Goal: Browse casually: Explore the website without a specific task or goal

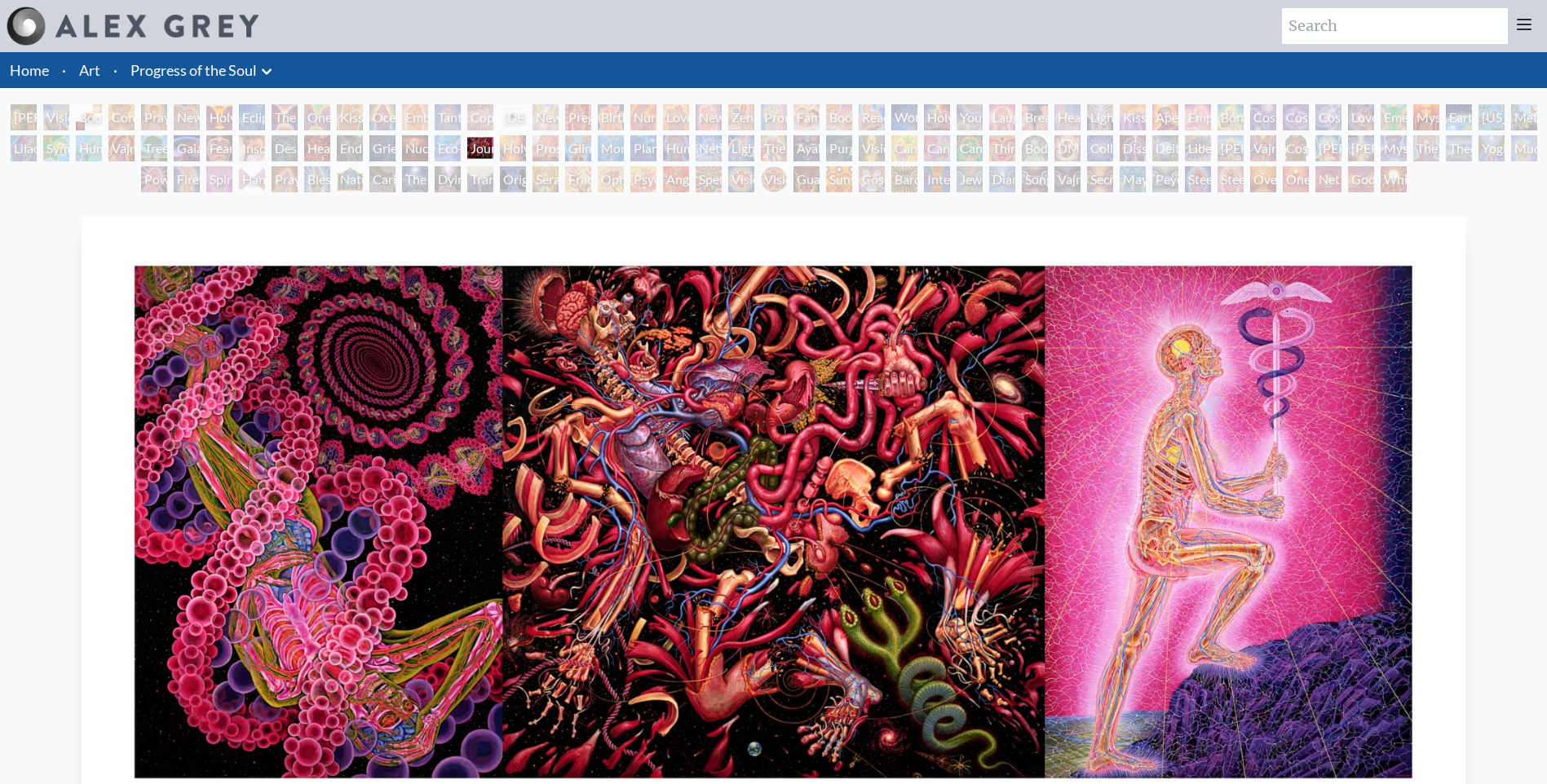
click at [167, 187] on div "Power to the Peaceful" at bounding box center [153, 179] width 26 height 26
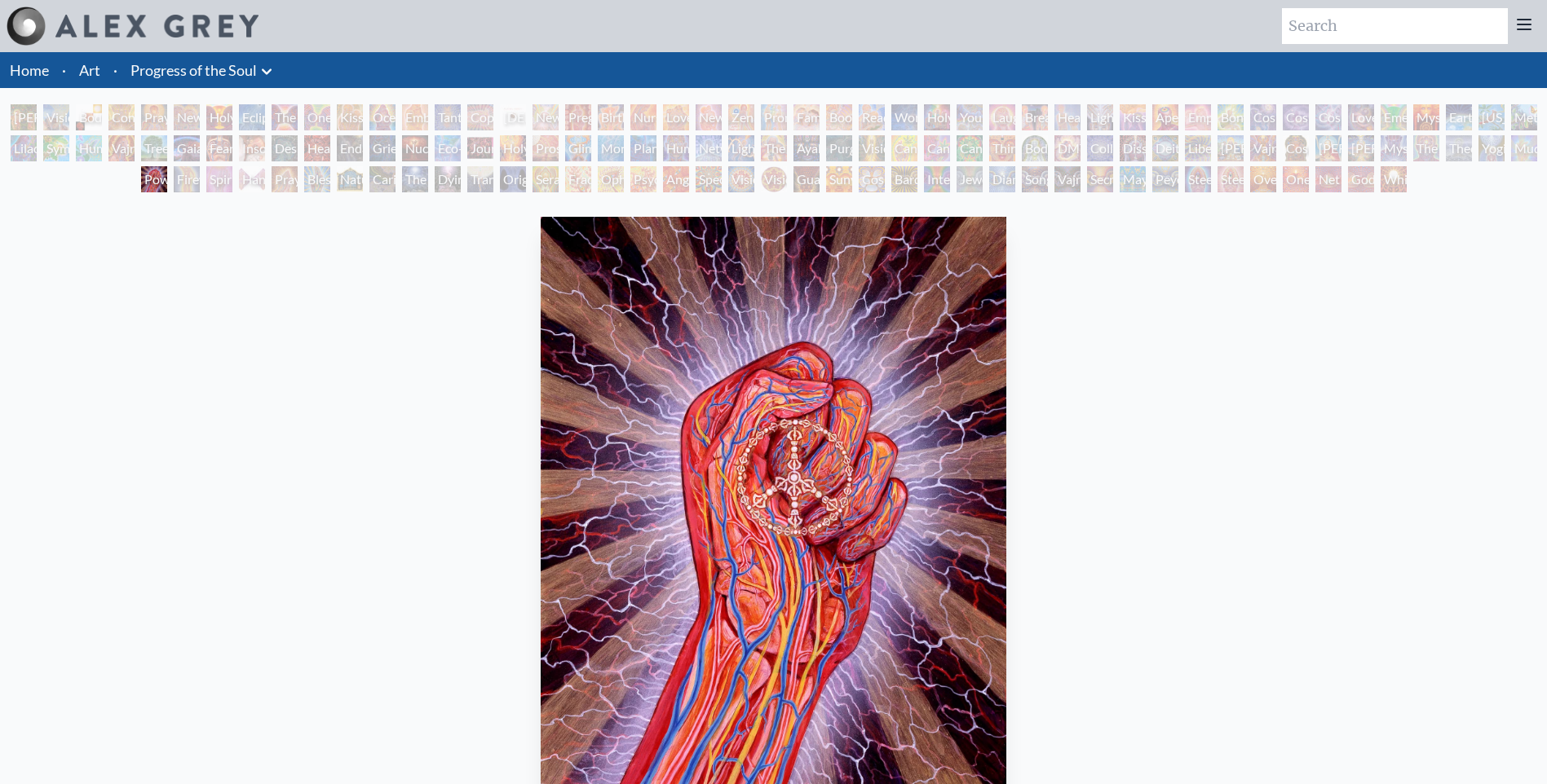
click at [232, 137] on div "Fear" at bounding box center [219, 148] width 26 height 26
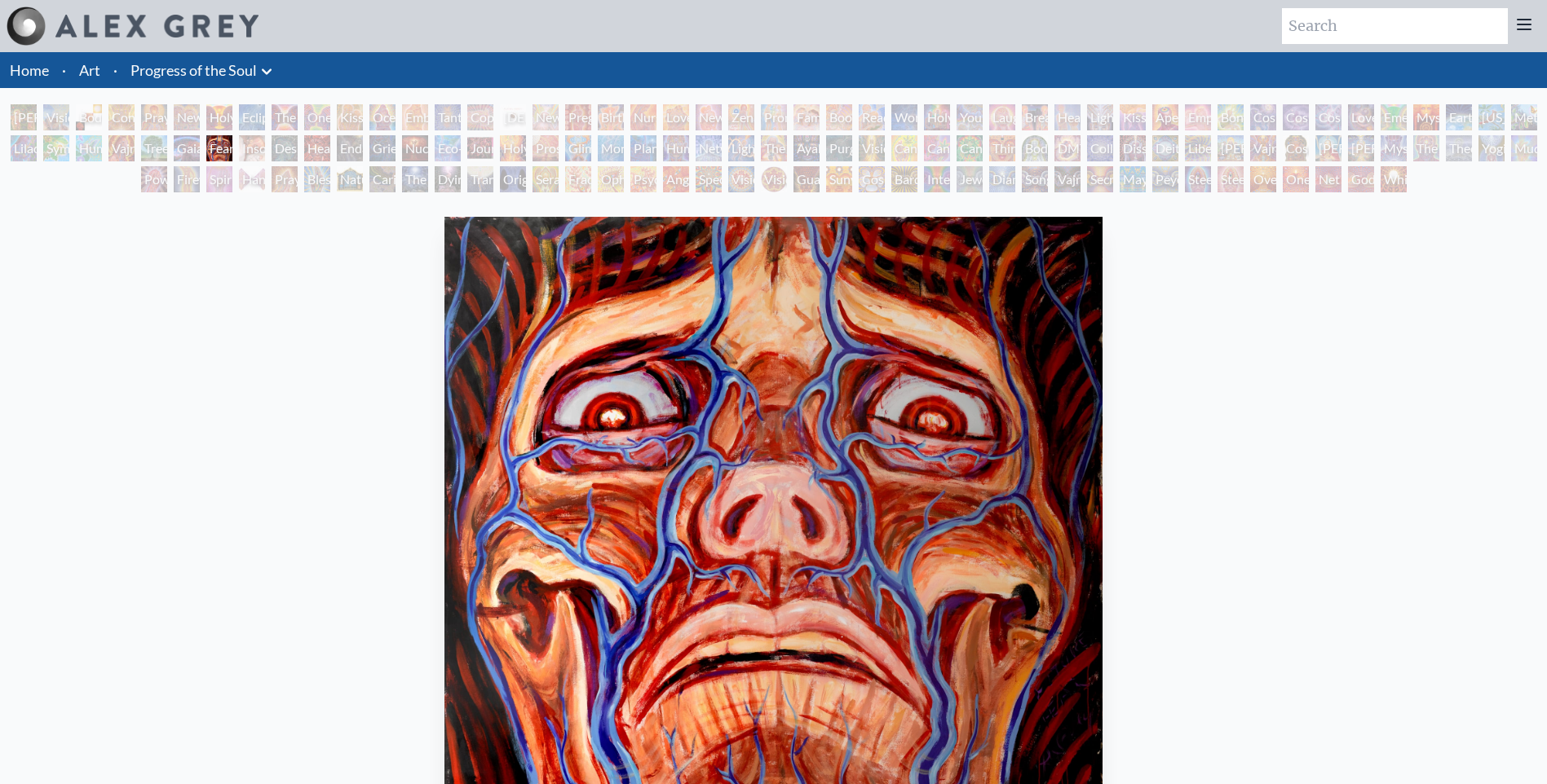
click at [250, 107] on div "Eclipse" at bounding box center [251, 117] width 26 height 26
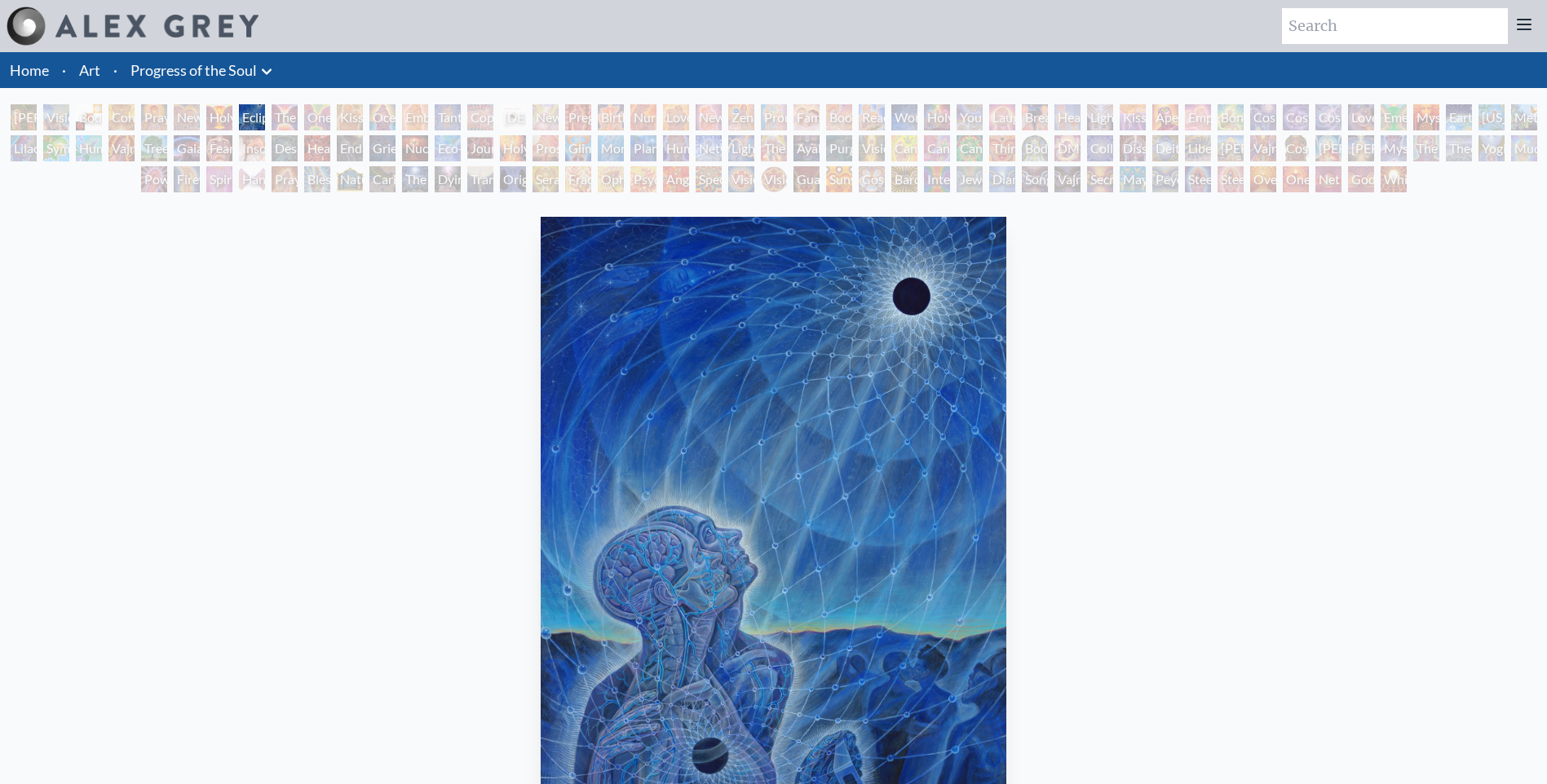
click at [265, 67] on icon at bounding box center [267, 72] width 20 height 20
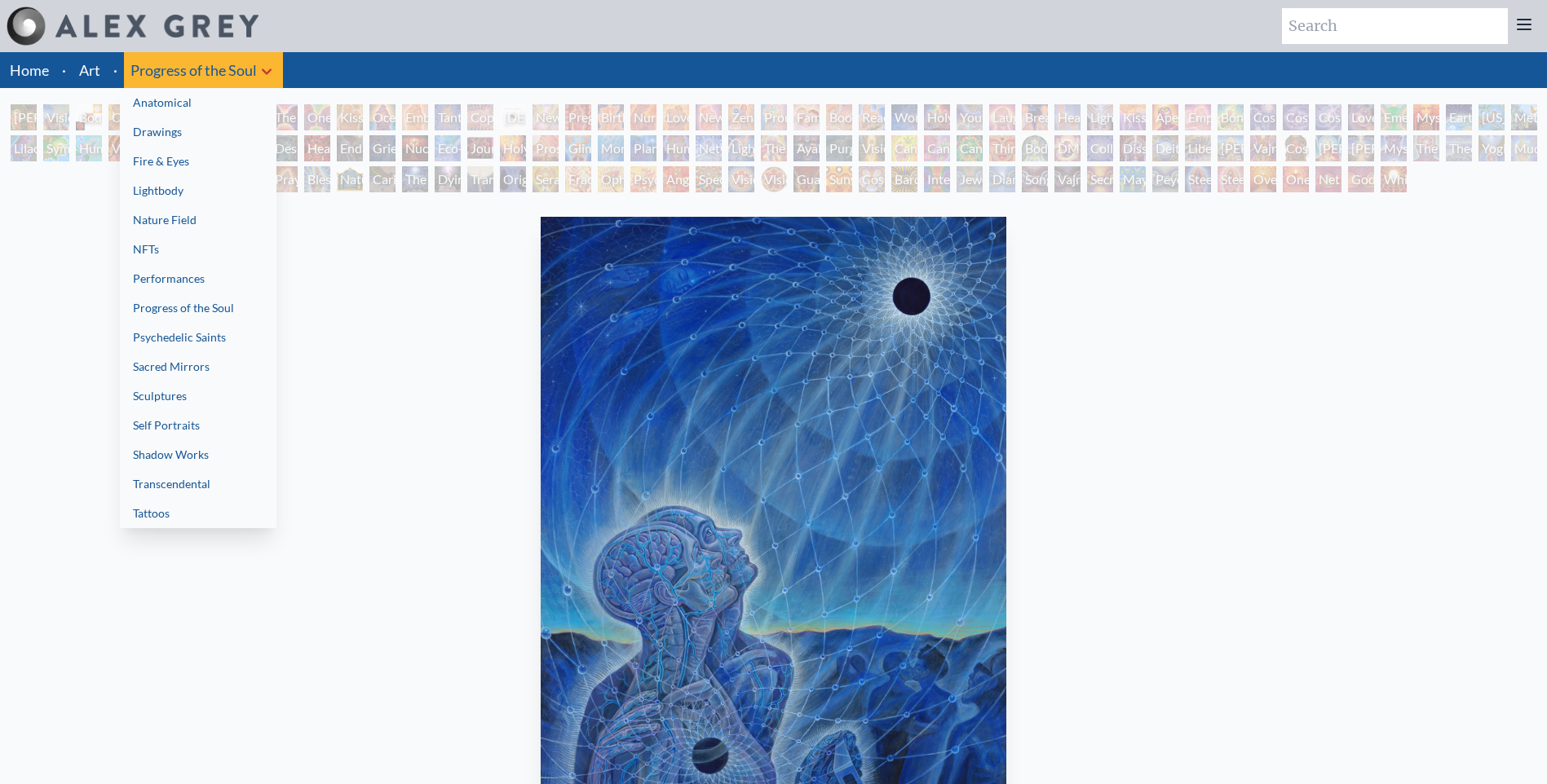
click at [205, 158] on link "Fire & Eyes" at bounding box center [198, 161] width 156 height 30
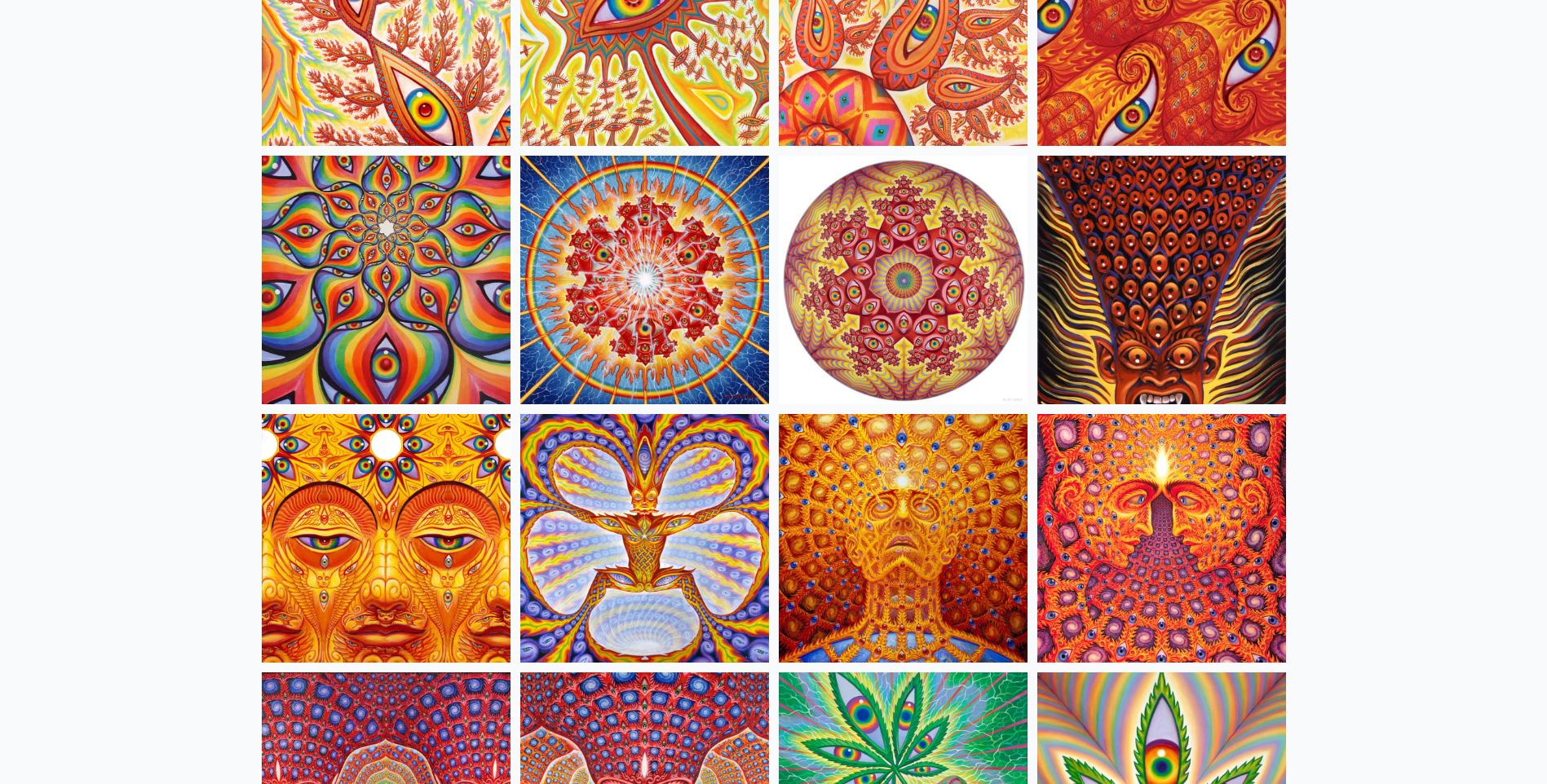
scroll to position [1386, 0]
